Goal: Check status: Check status

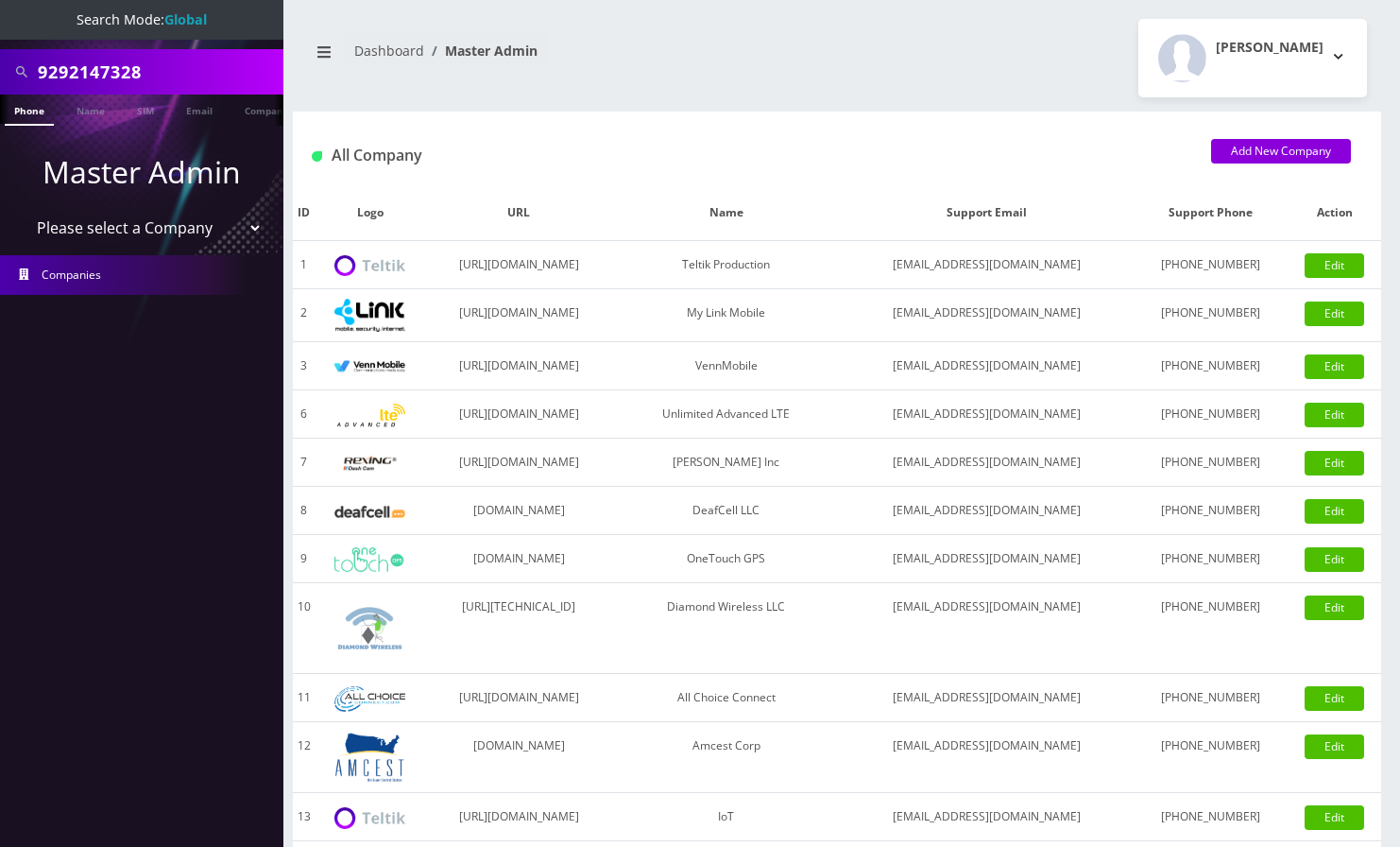
click at [111, 65] on input "9292147328" at bounding box center [159, 72] width 241 height 36
type input "6822308119"
click at [33, 107] on link "Phone" at bounding box center [29, 110] width 49 height 31
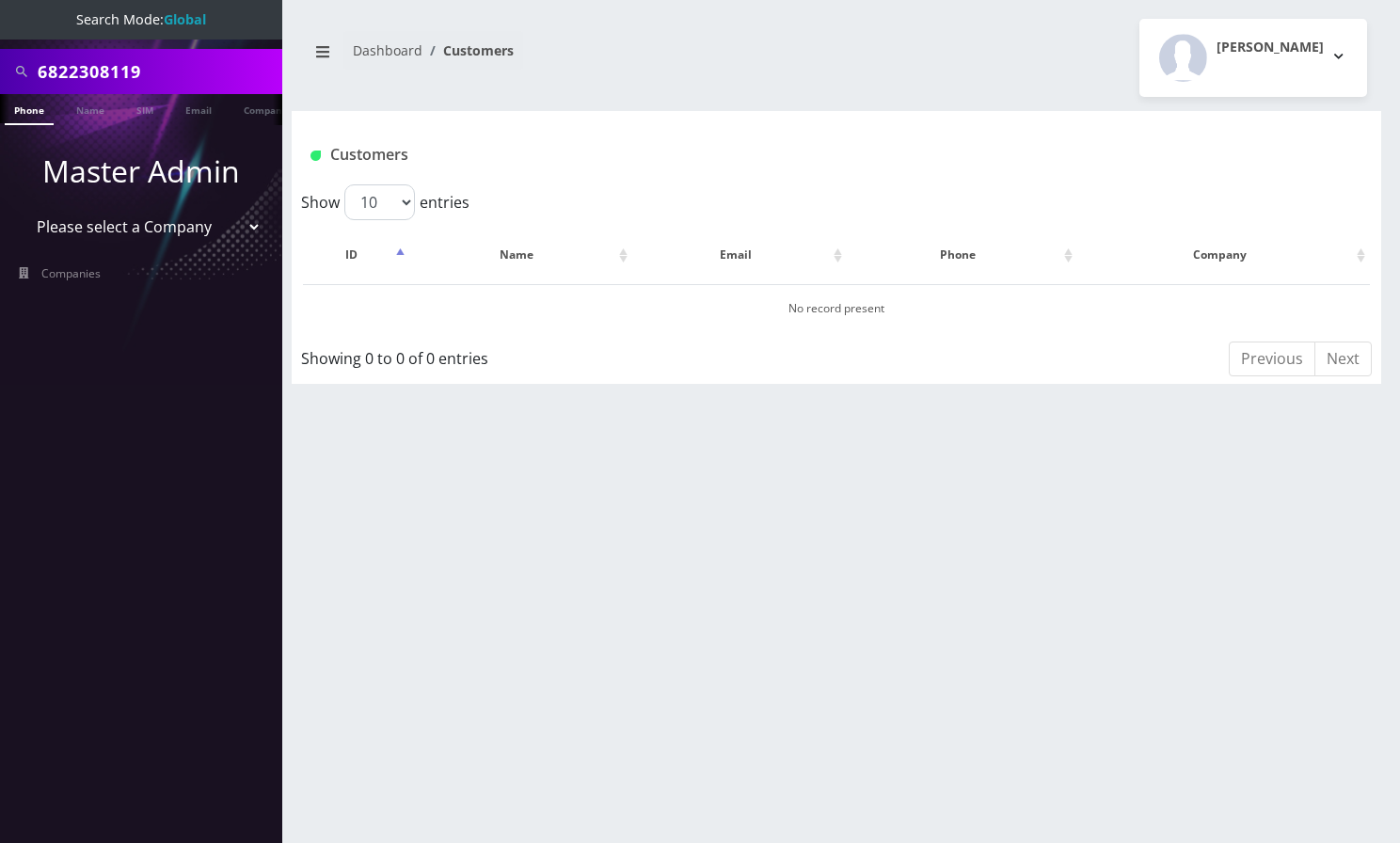
click at [157, 68] on input "6822308119" at bounding box center [158, 71] width 240 height 36
click at [132, 69] on input "6822308119" at bounding box center [158, 71] width 240 height 36
click at [126, 70] on input "6822308119" at bounding box center [158, 71] width 240 height 36
